Goal: Task Accomplishment & Management: Manage account settings

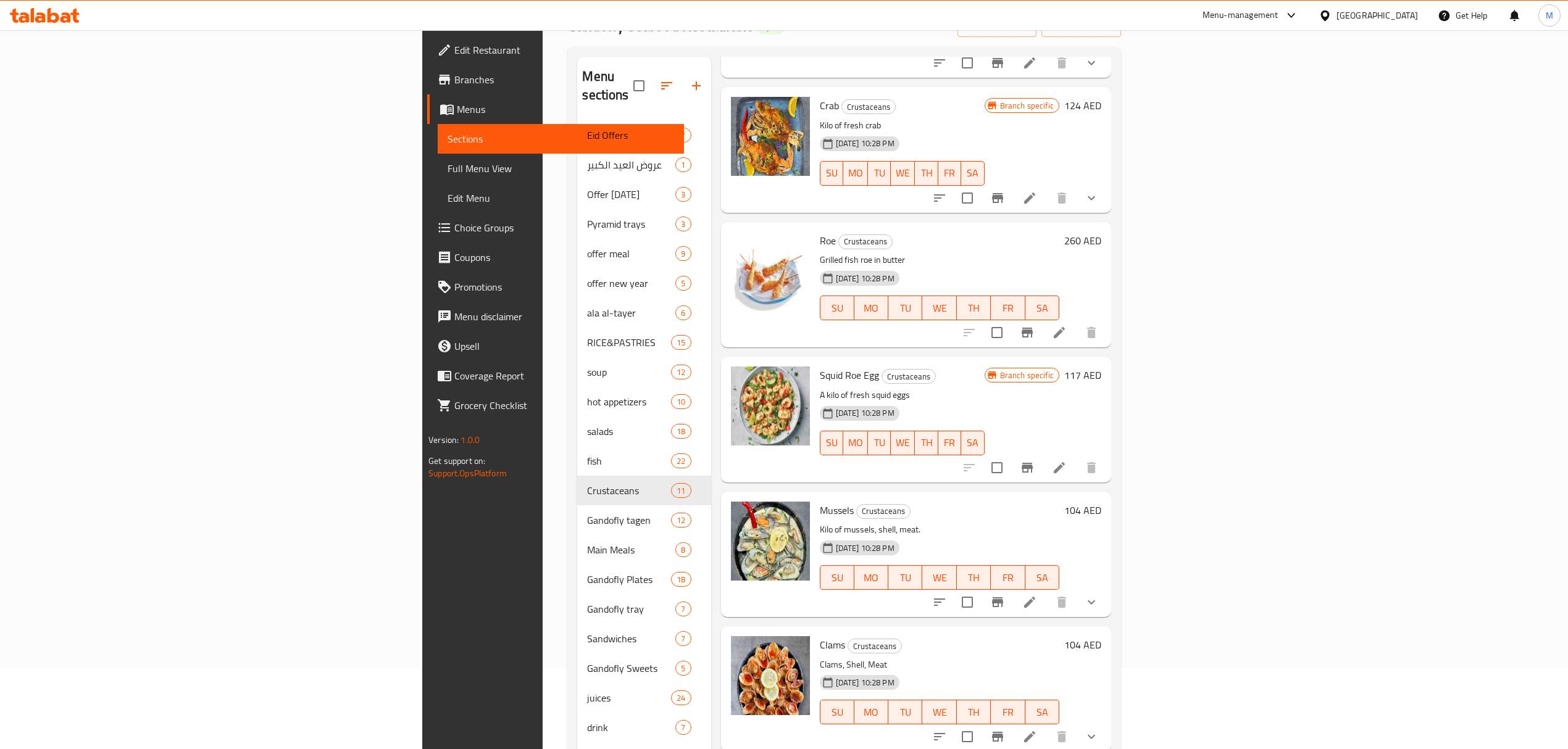
scroll to position [173, 0]
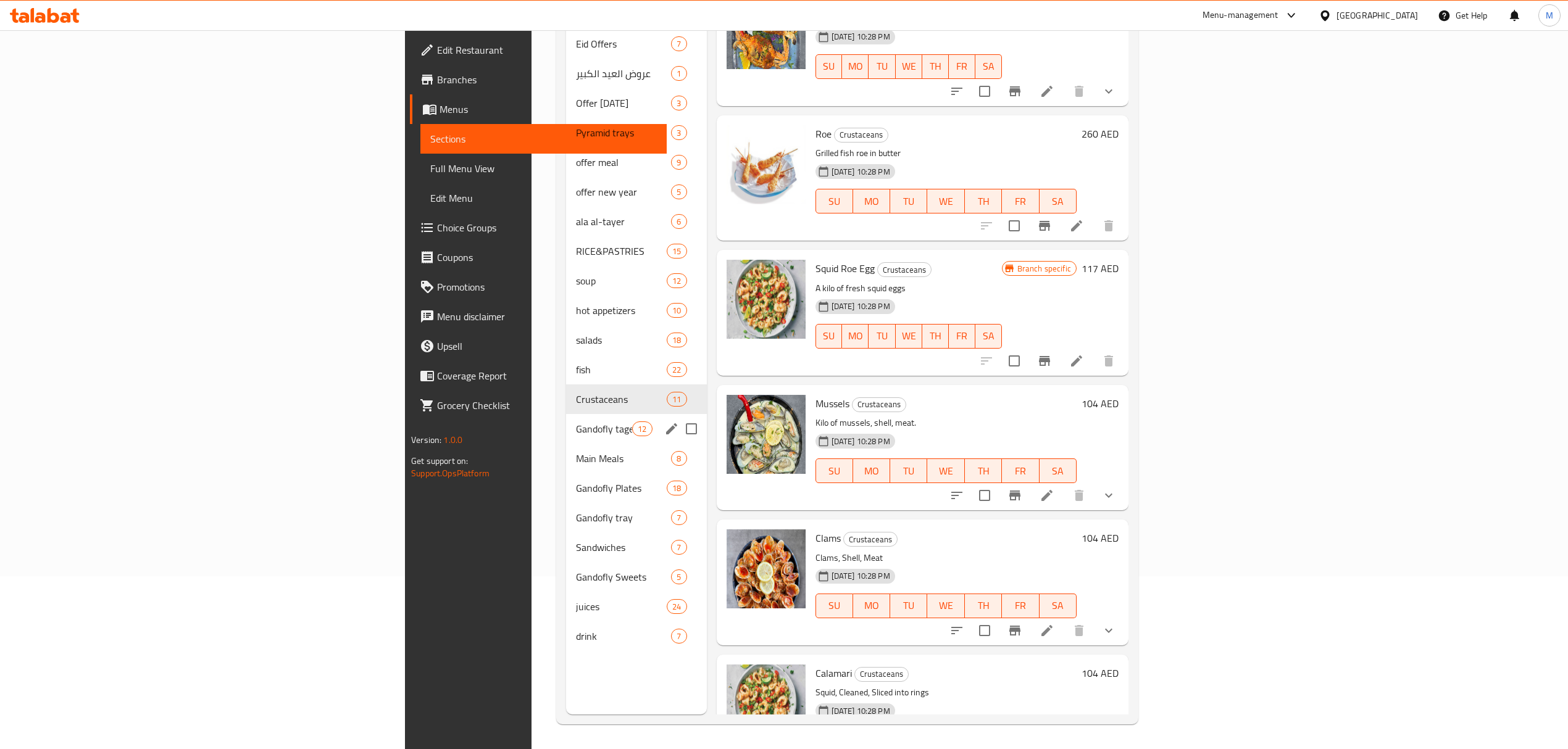
click at [576, 422] on span "Gandofly tagen" at bounding box center [604, 429] width 56 height 15
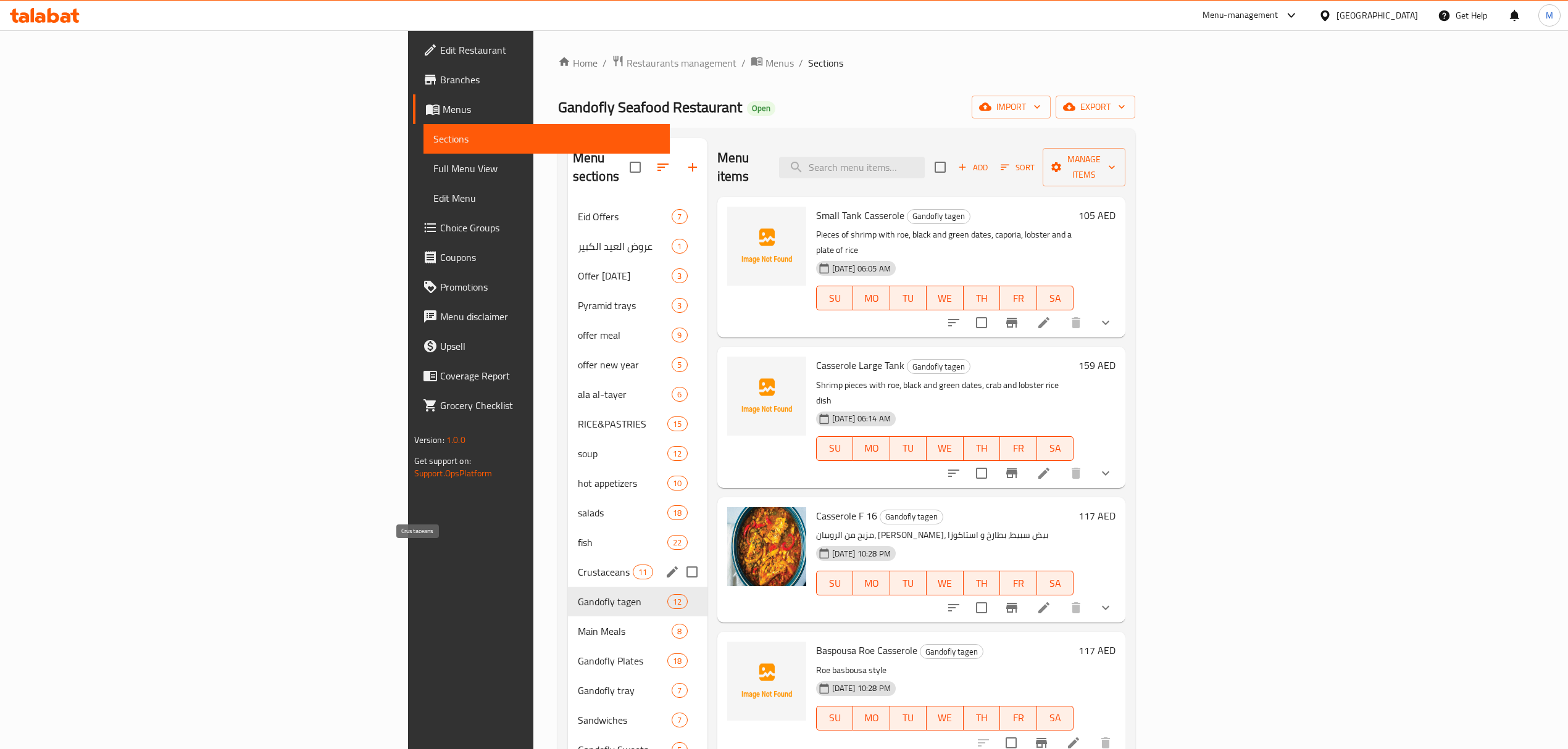
click at [577, 564] on span "Crustaceans" at bounding box center [605, 571] width 56 height 15
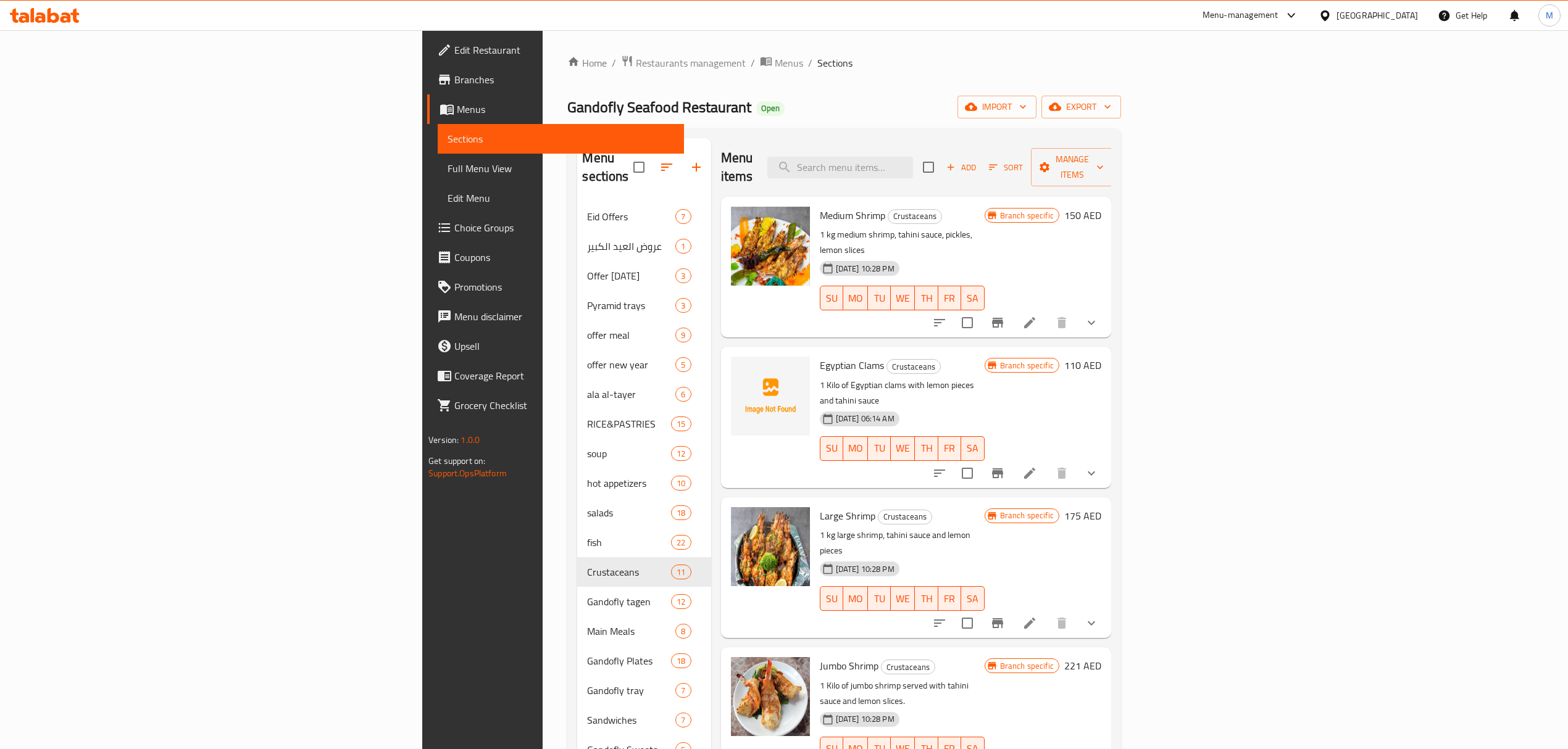
click at [1095, 621] on icon "show more" at bounding box center [1091, 623] width 7 height 4
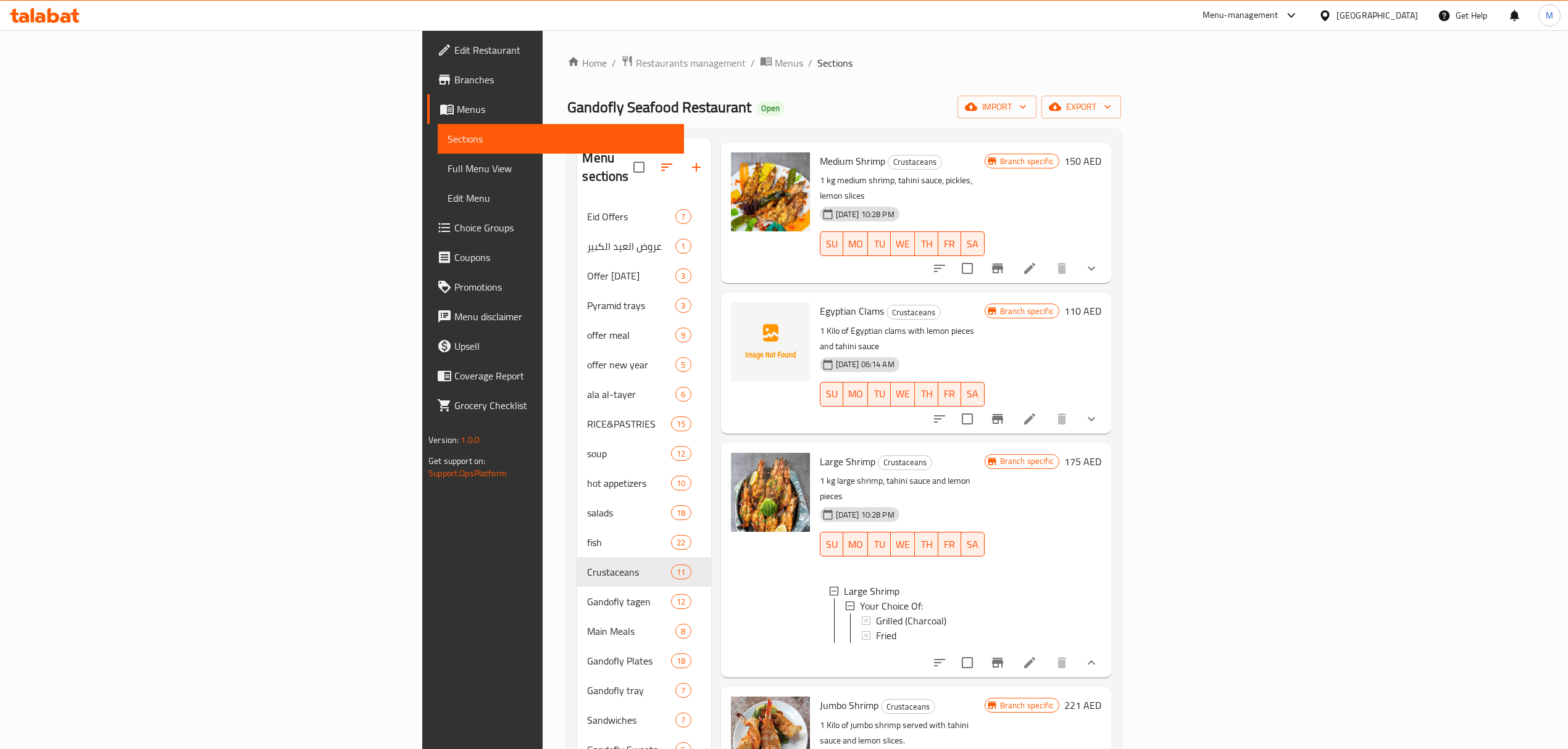
scroll to position [82, 0]
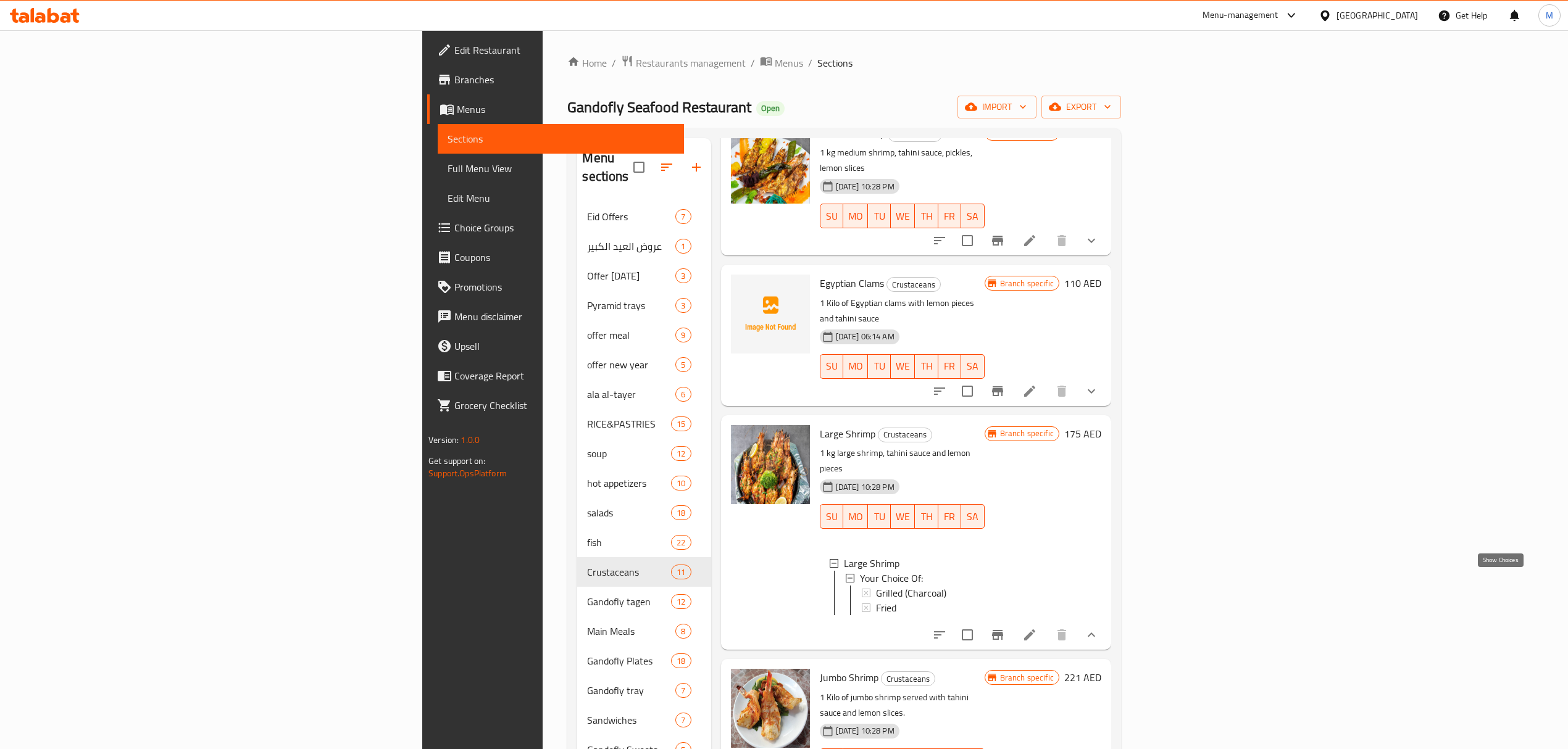
click at [1099, 627] on icon "show more" at bounding box center [1091, 634] width 15 height 15
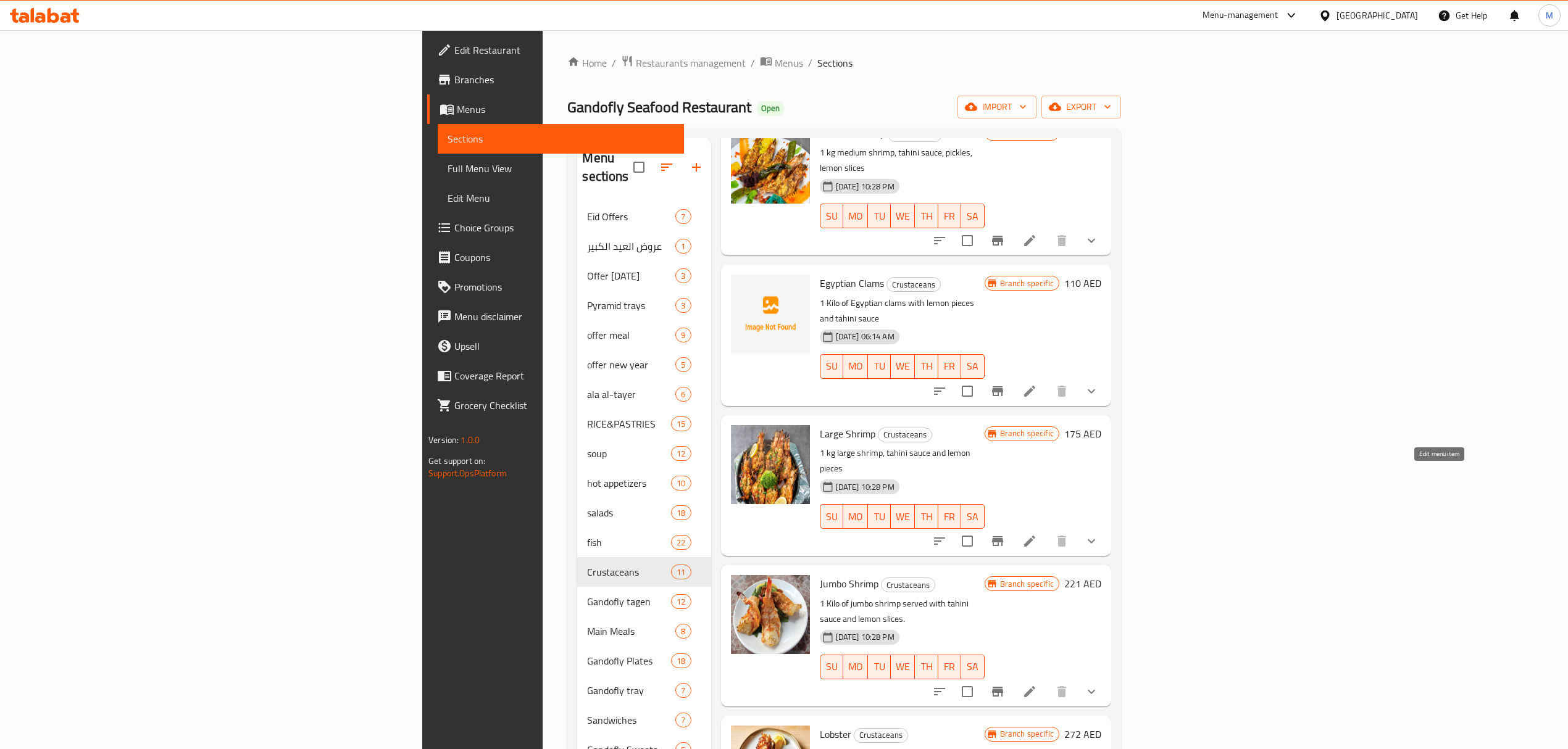
click at [1037, 534] on icon at bounding box center [1029, 541] width 15 height 15
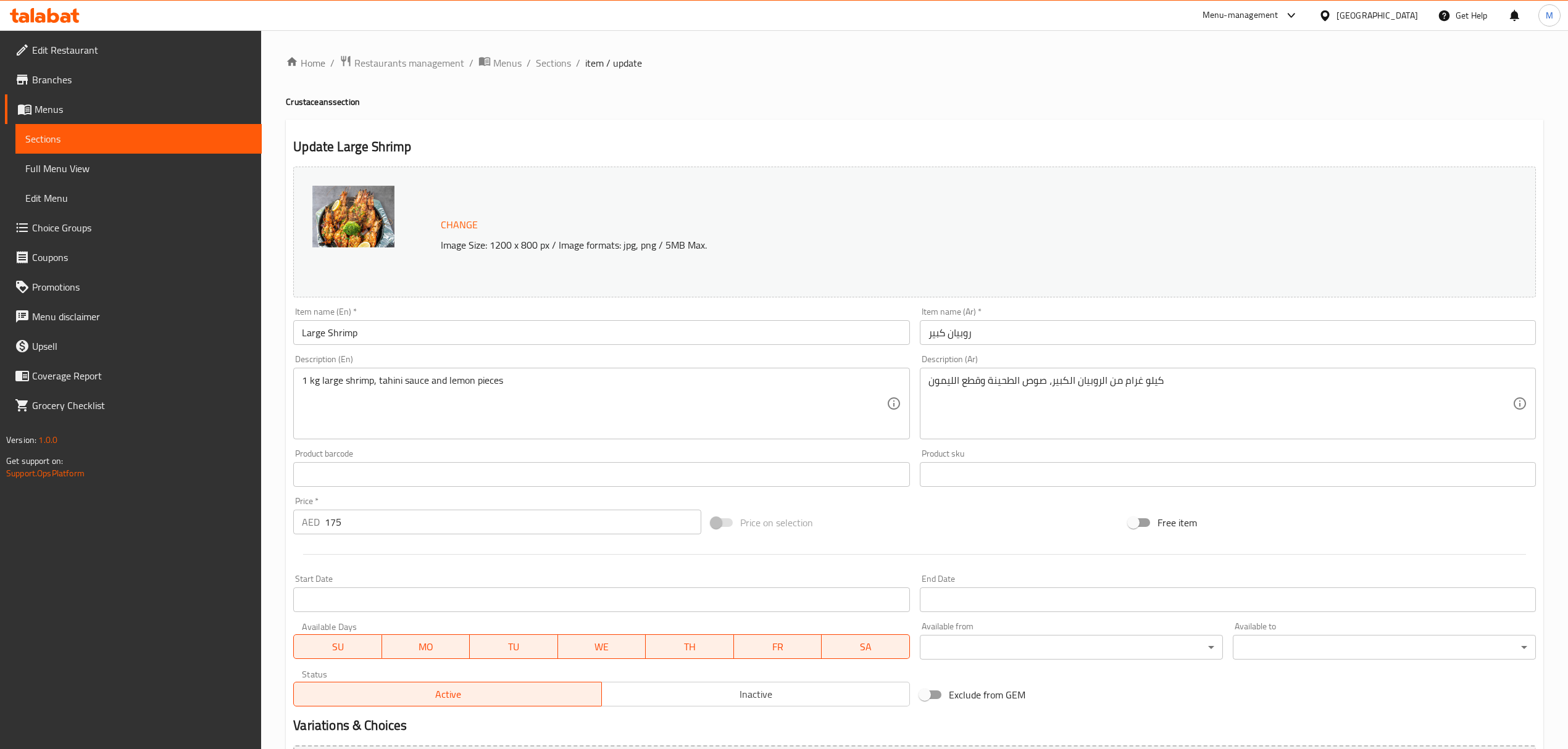
scroll to position [161, 0]
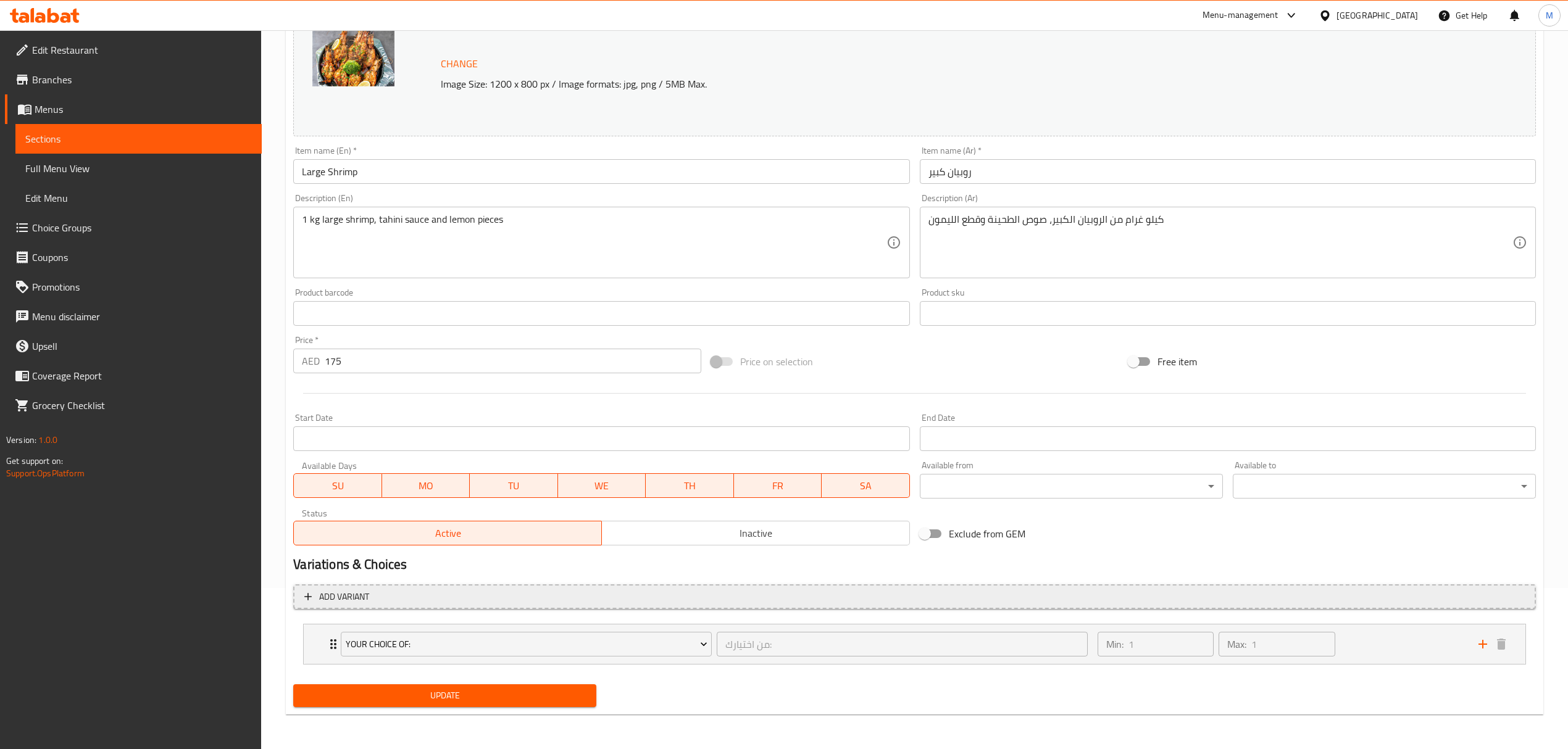
click at [659, 592] on span "Add variant" at bounding box center [914, 597] width 1220 height 16
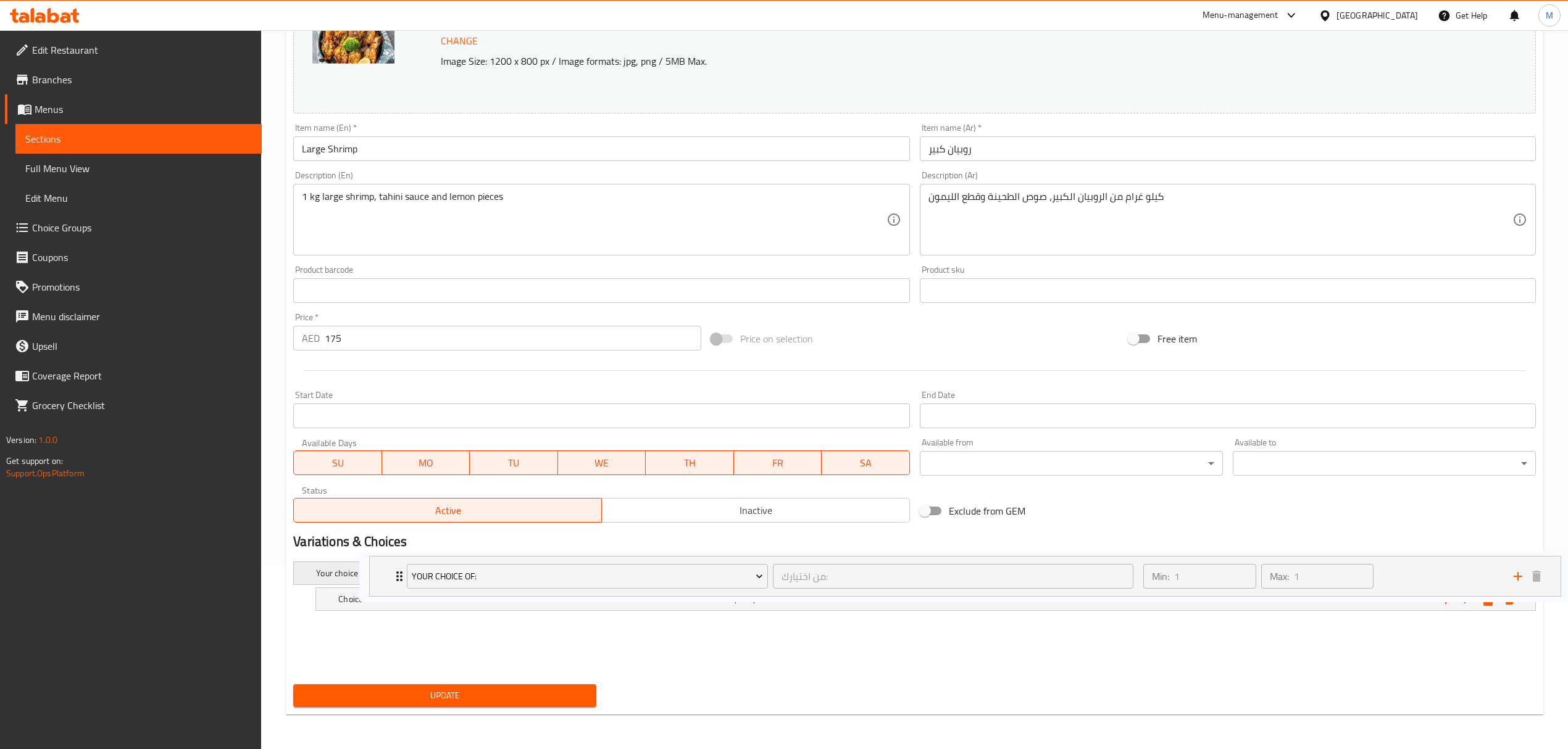
scroll to position [185, 0]
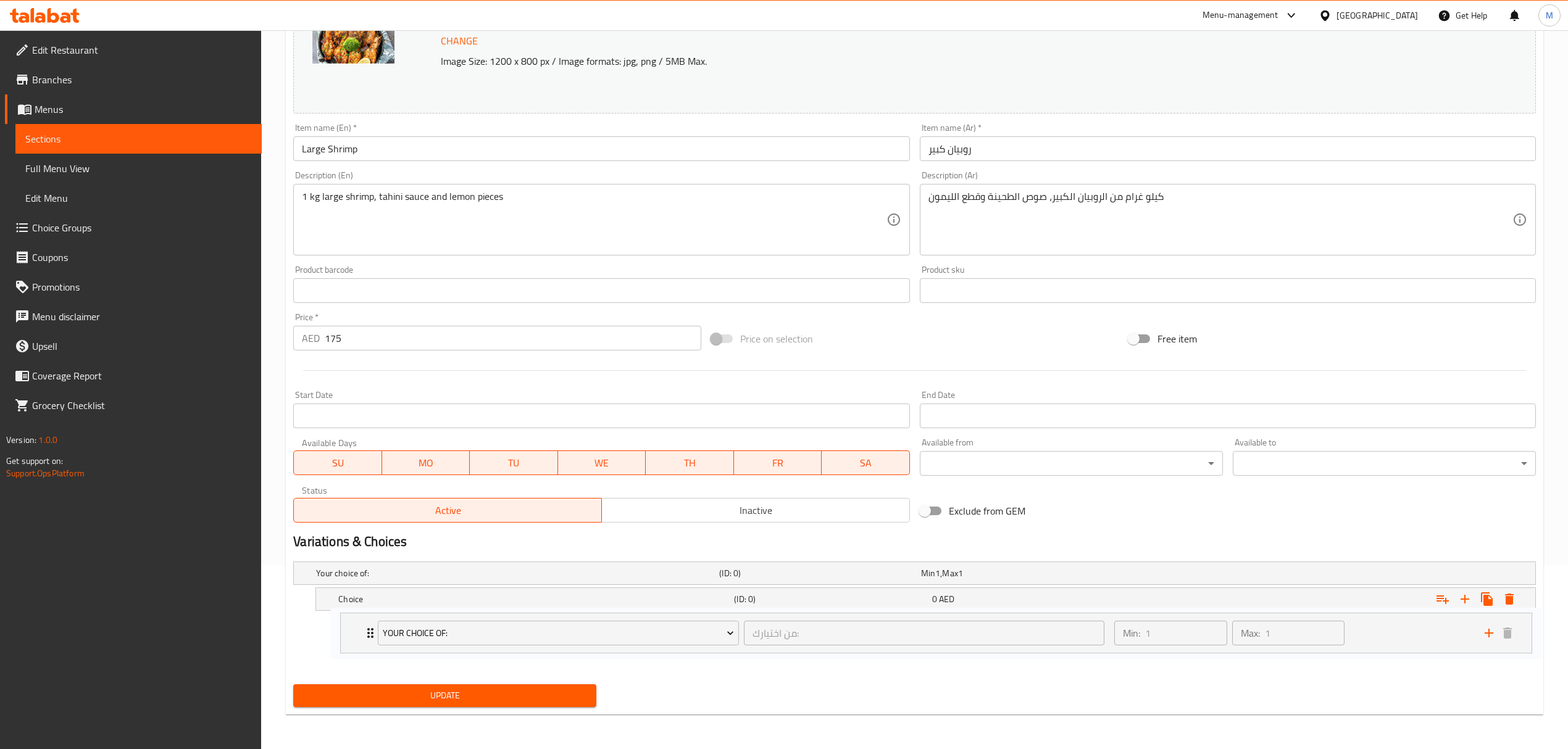
drag, startPoint x: 341, startPoint y: 667, endPoint x: 344, endPoint y: 632, distance: 35.1
click at [344, 632] on div "Your Choice Of: من اختيارك: ​ Min: 1 ​ Max: 1 ​ Grilled (Charcoal) (ID: 7089326…" at bounding box center [930, 644] width 1211 height 51
click at [1464, 600] on icon "Expand" at bounding box center [1465, 600] width 8 height 8
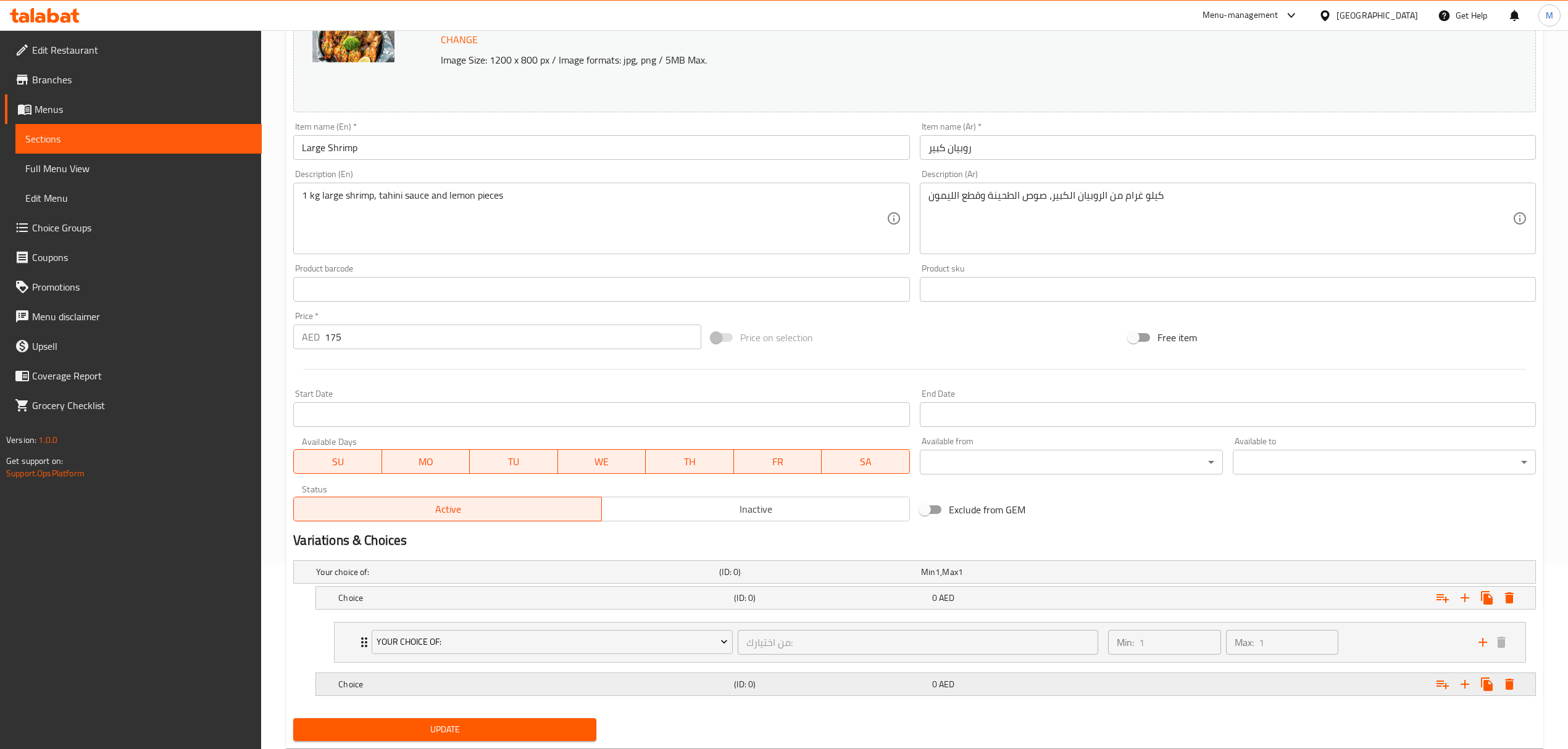
click at [1163, 574] on div "Expand" at bounding box center [1321, 571] width 403 height 5
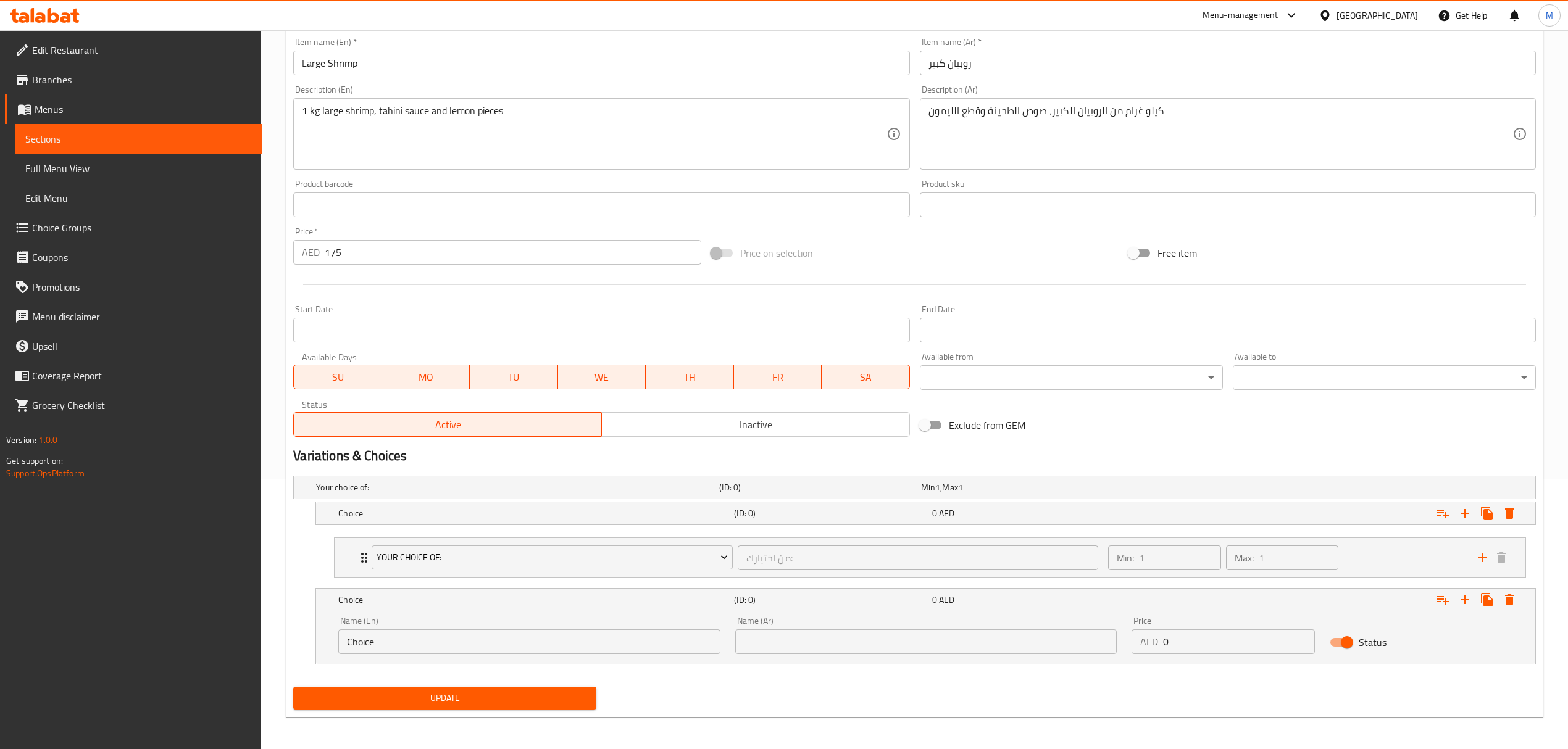
scroll to position [274, 0]
click at [626, 642] on input "Choice" at bounding box center [529, 639] width 381 height 25
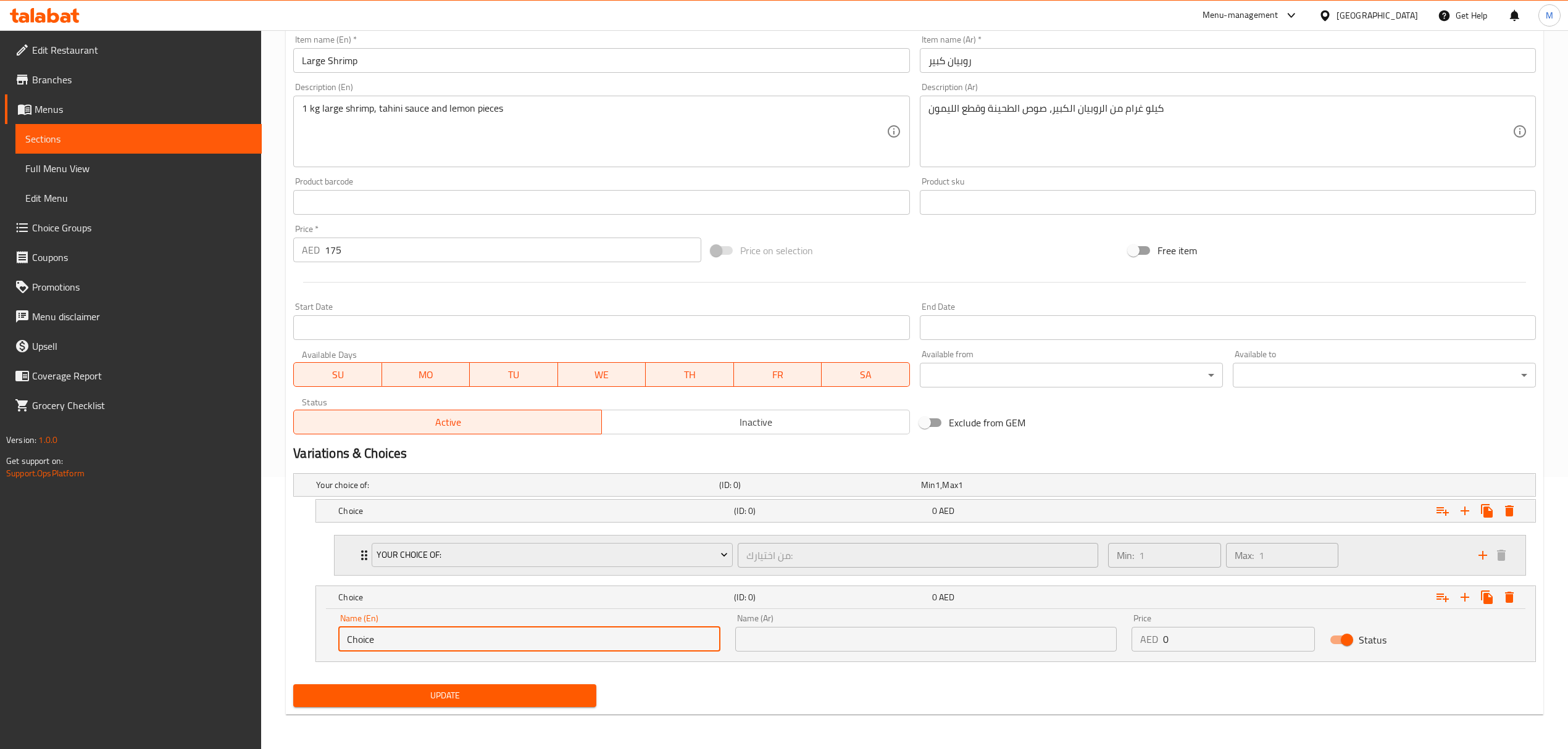
click at [1482, 553] on icon "add" at bounding box center [1482, 555] width 8 height 8
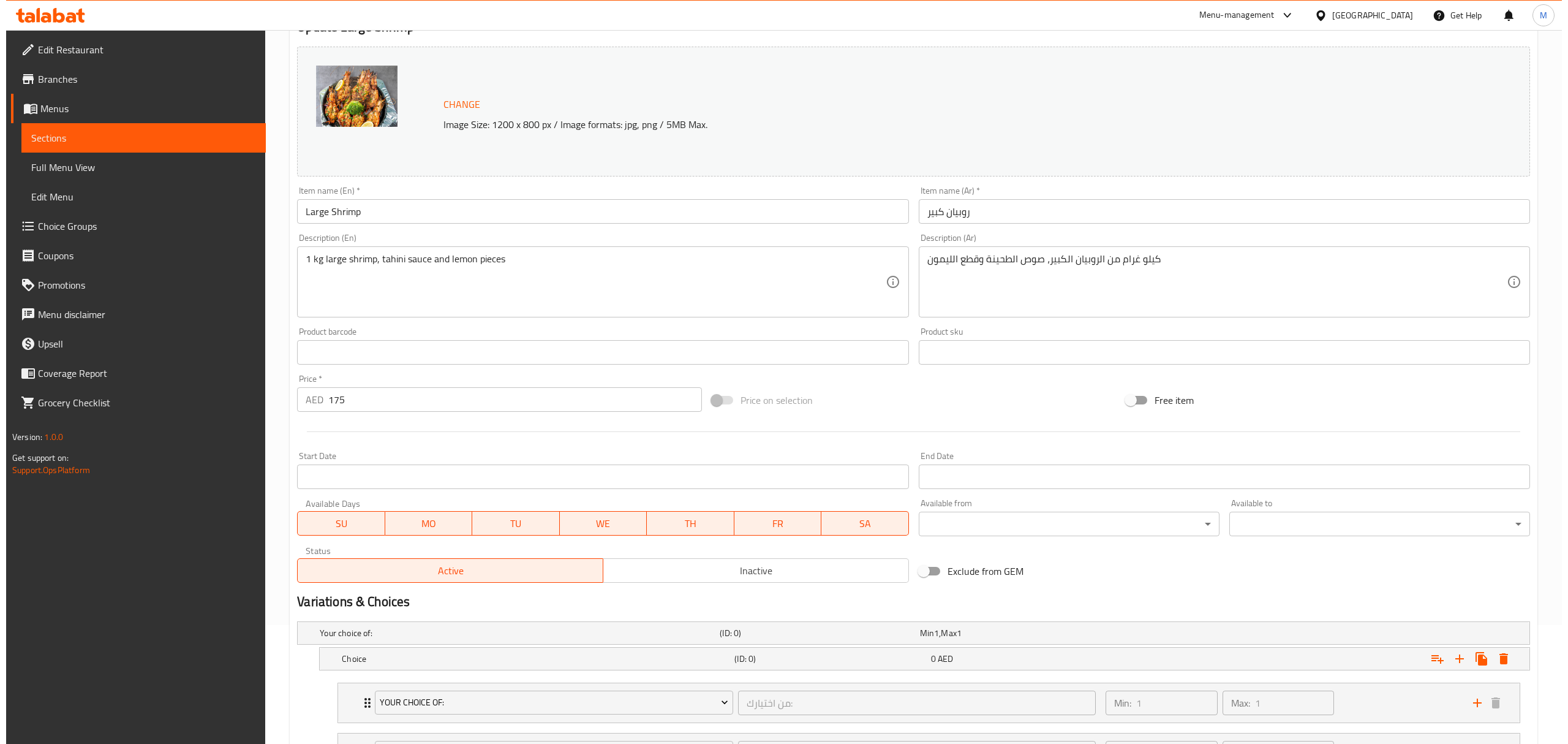
scroll to position [0, 0]
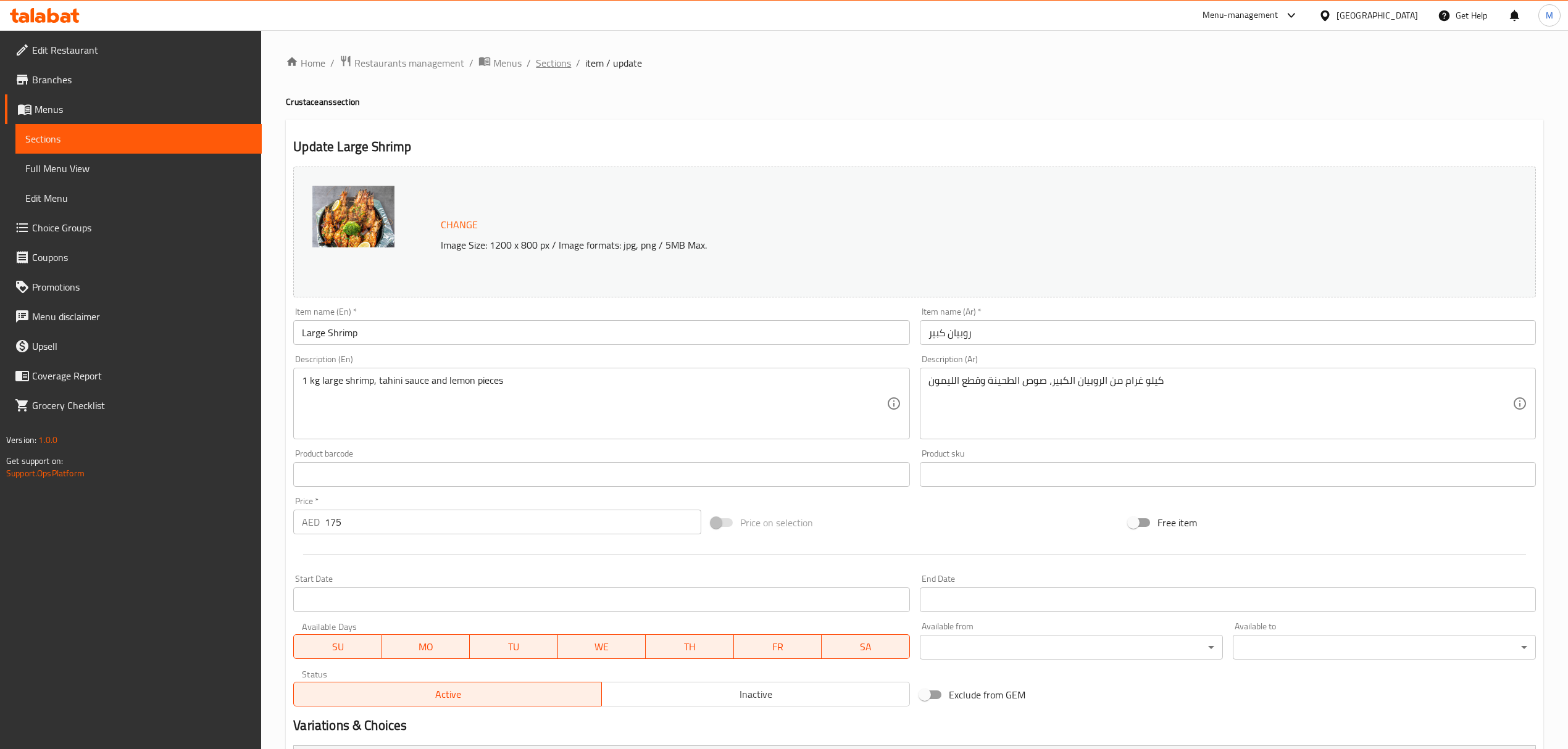
click at [553, 56] on span "Sections" at bounding box center [553, 63] width 35 height 15
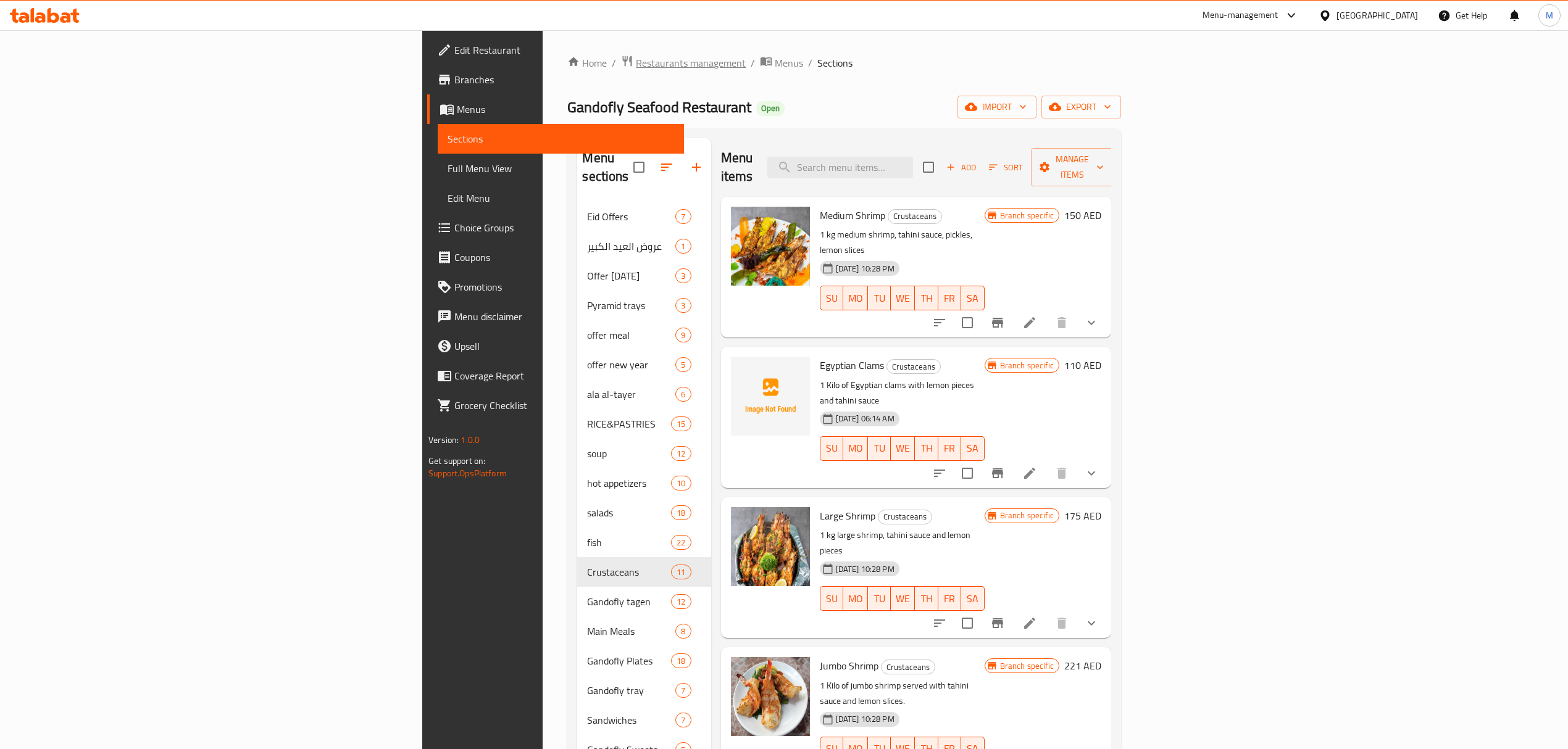
click at [635, 60] on span "Restaurants management" at bounding box center [690, 63] width 110 height 15
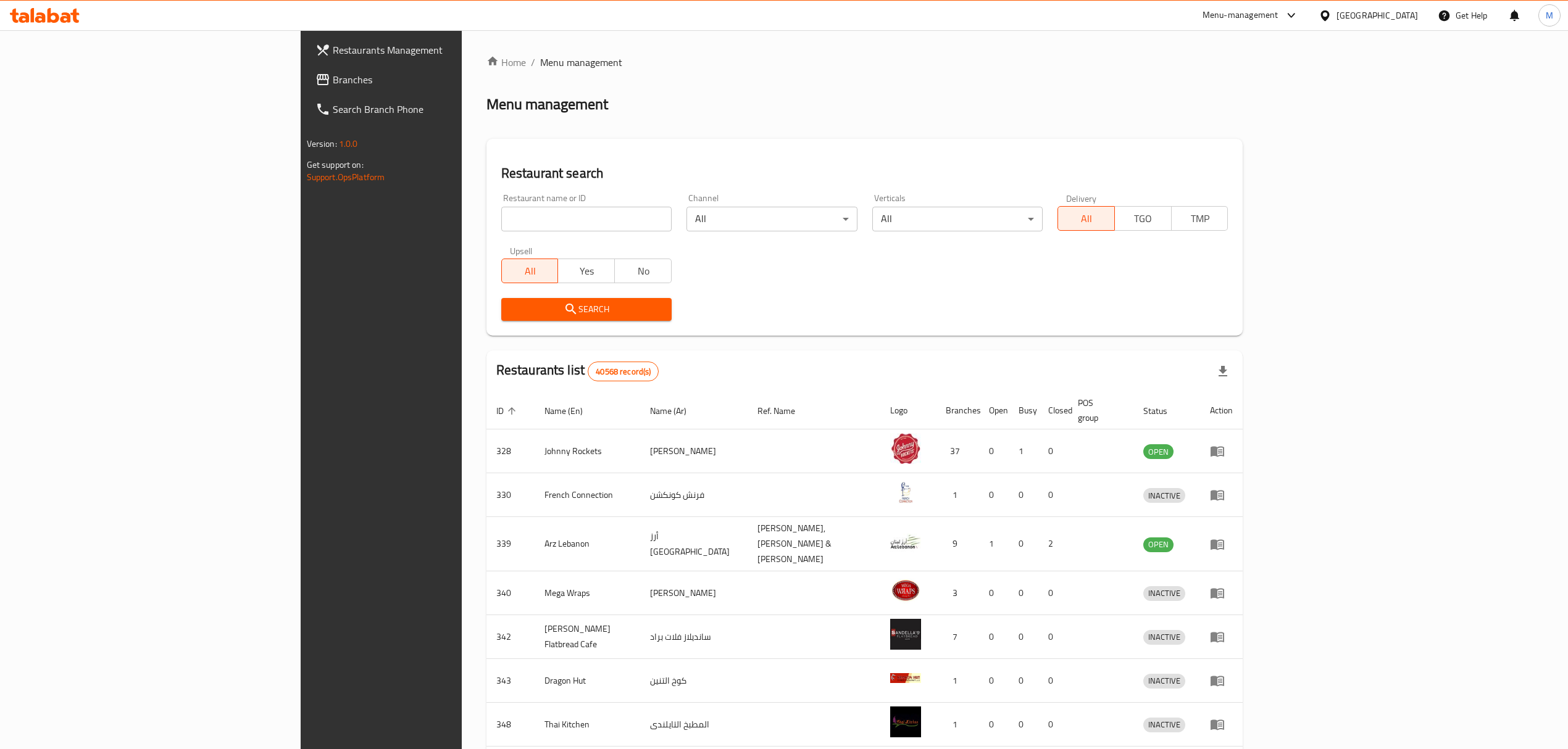
click at [501, 216] on input "search" at bounding box center [586, 219] width 171 height 25
type input "21778"
click button "Search" at bounding box center [586, 309] width 171 height 23
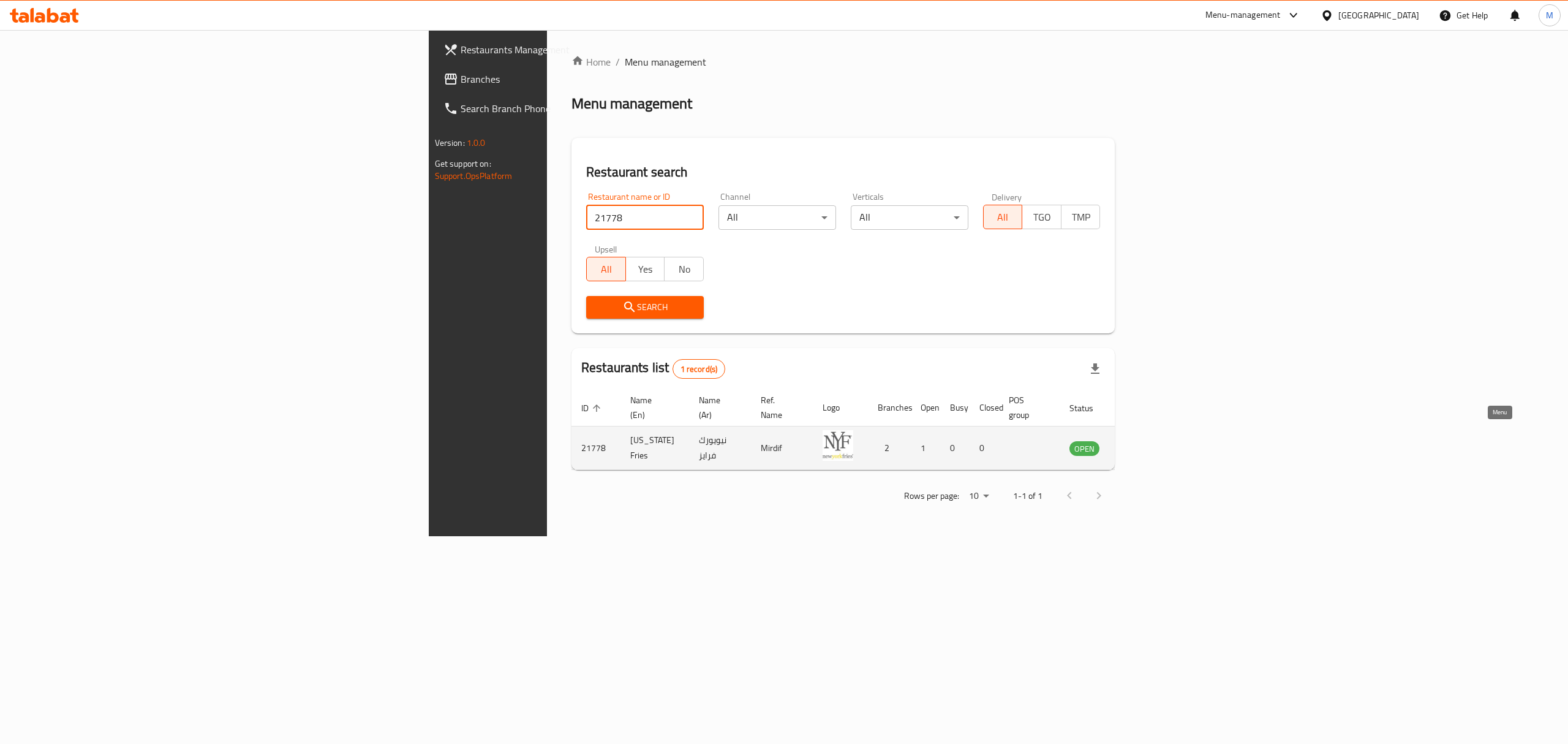
click at [1148, 444] on icon "enhanced table" at bounding box center [1140, 449] width 13 height 11
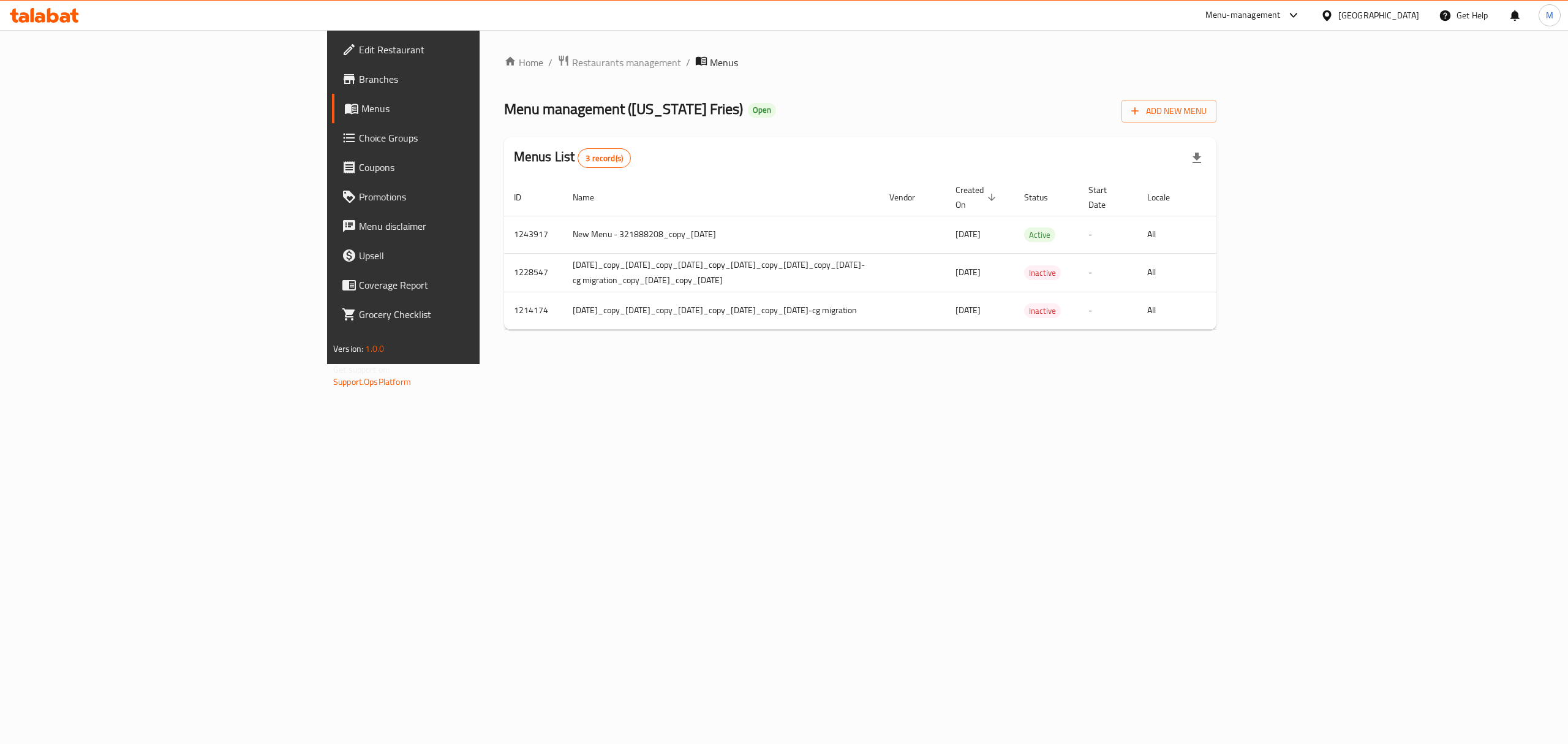
click at [359, 79] on span "Branches" at bounding box center [469, 79] width 220 height 15
